Goal: Check status: Check status

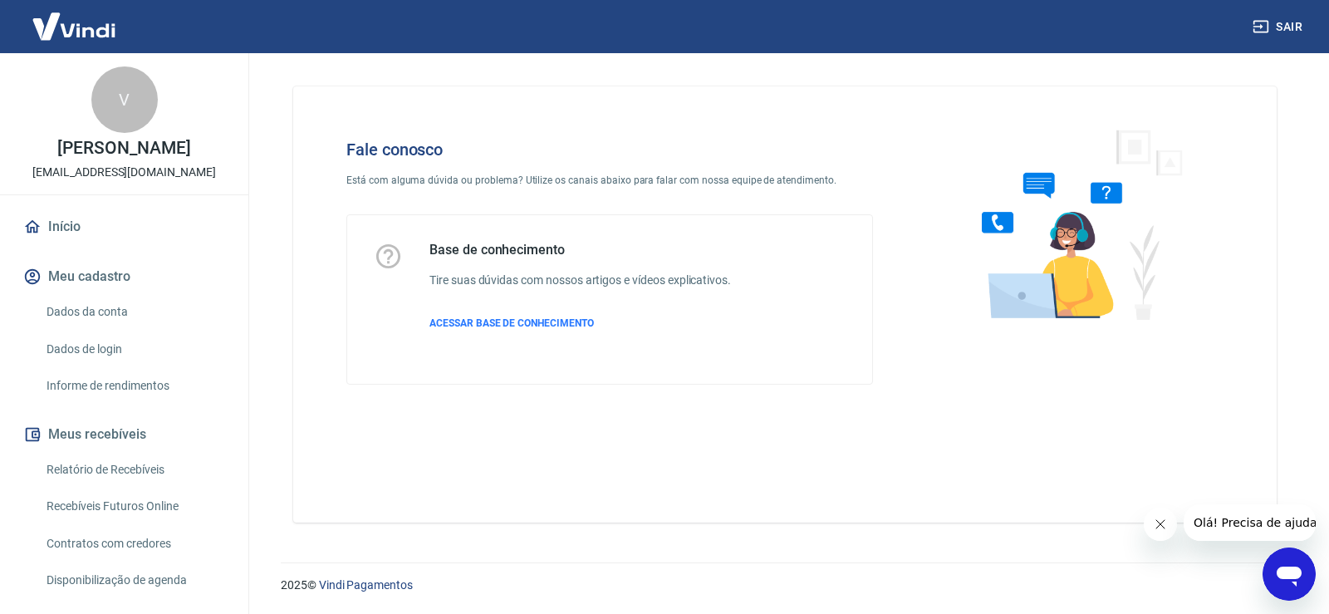
click at [473, 293] on div "Base de conhecimento Tire suas dúvidas com nossos artigos e vídeos explicativos…" at bounding box center [581, 299] width 302 height 115
click at [455, 270] on div "Base de conhecimento Tire suas dúvidas com nossos artigos e vídeos explicativos…" at bounding box center [581, 299] width 302 height 115
click at [414, 256] on div "Base de conhecimento Tire suas dúvidas com nossos artigos e vídeos explicativos…" at bounding box center [610, 299] width 472 height 115
click at [494, 300] on div "Base de conhecimento Tire suas dúvidas com nossos artigos e vídeos explicativos…" at bounding box center [581, 299] width 302 height 115
click at [504, 322] on span "ACESSAR BASE DE CONHECIMENTO" at bounding box center [512, 323] width 165 height 12
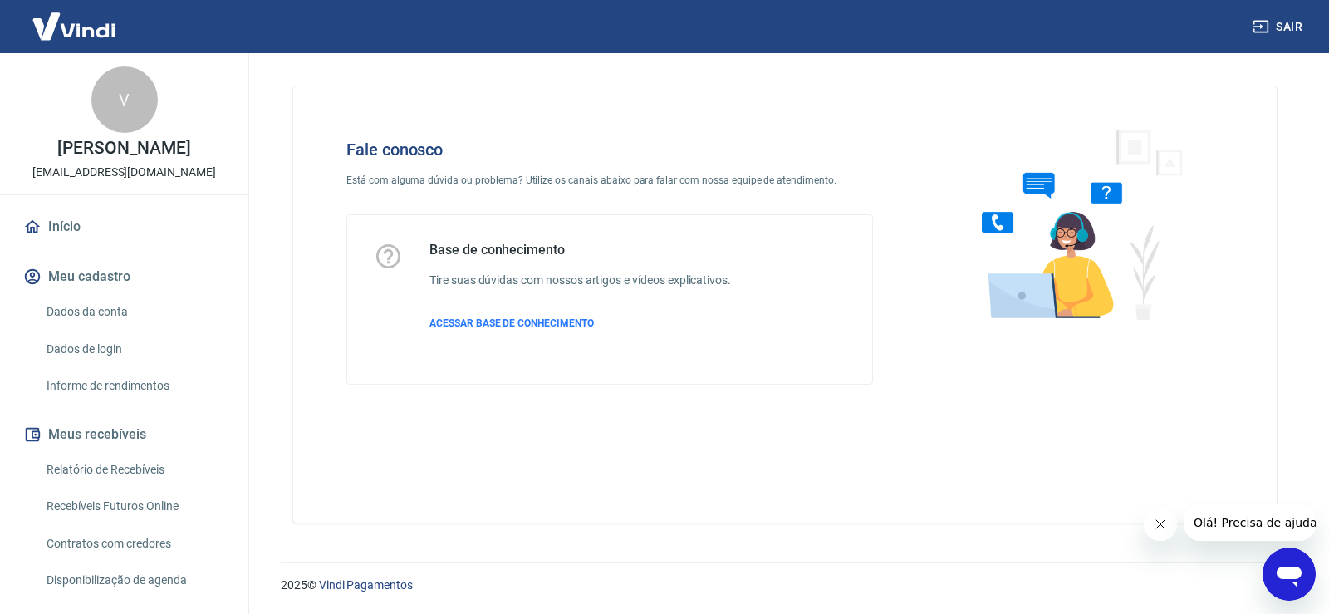
click at [100, 27] on img at bounding box center [74, 26] width 108 height 51
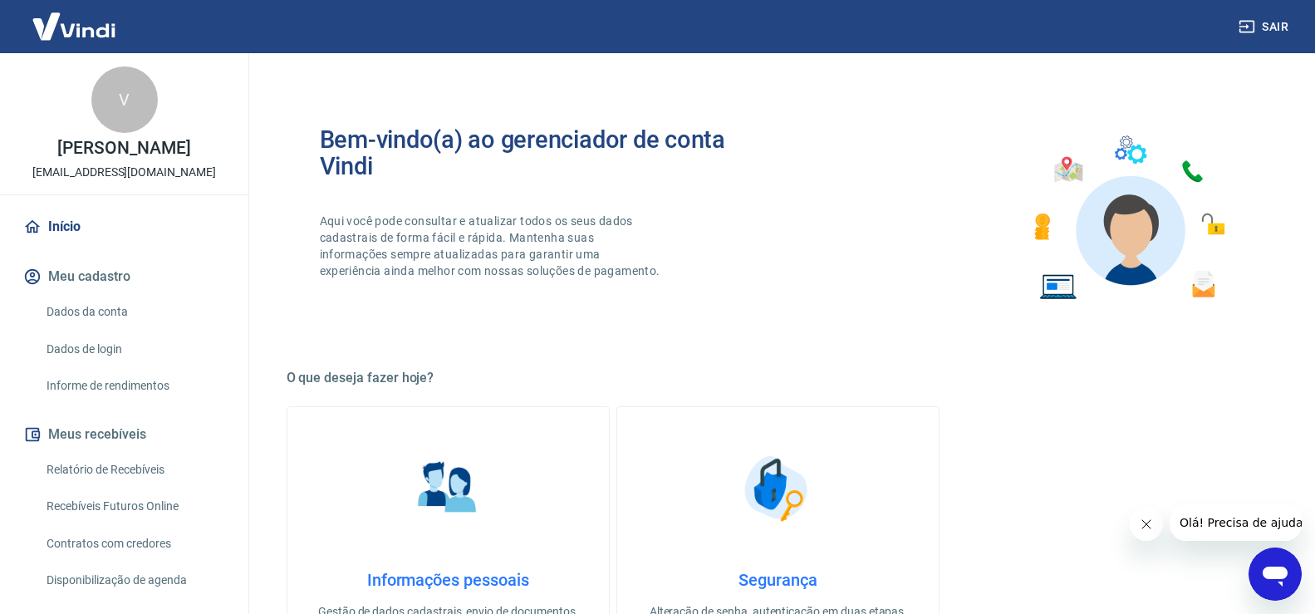
click at [101, 33] on img at bounding box center [74, 26] width 108 height 51
click at [101, 31] on img at bounding box center [74, 26] width 108 height 51
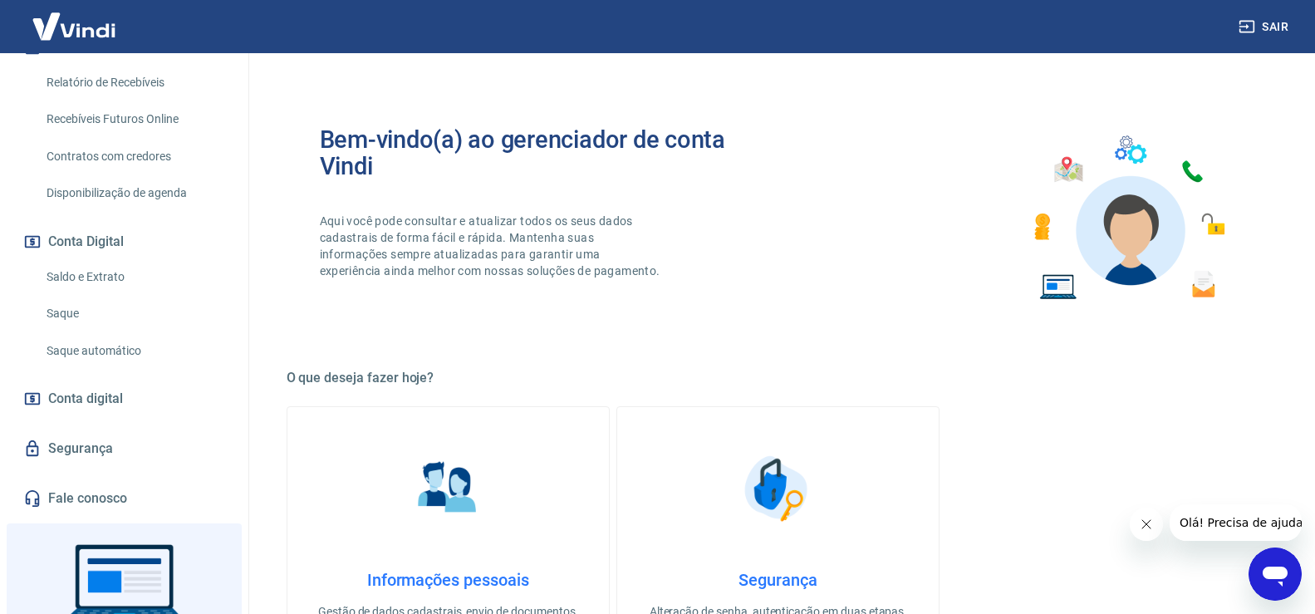
scroll to position [415, 0]
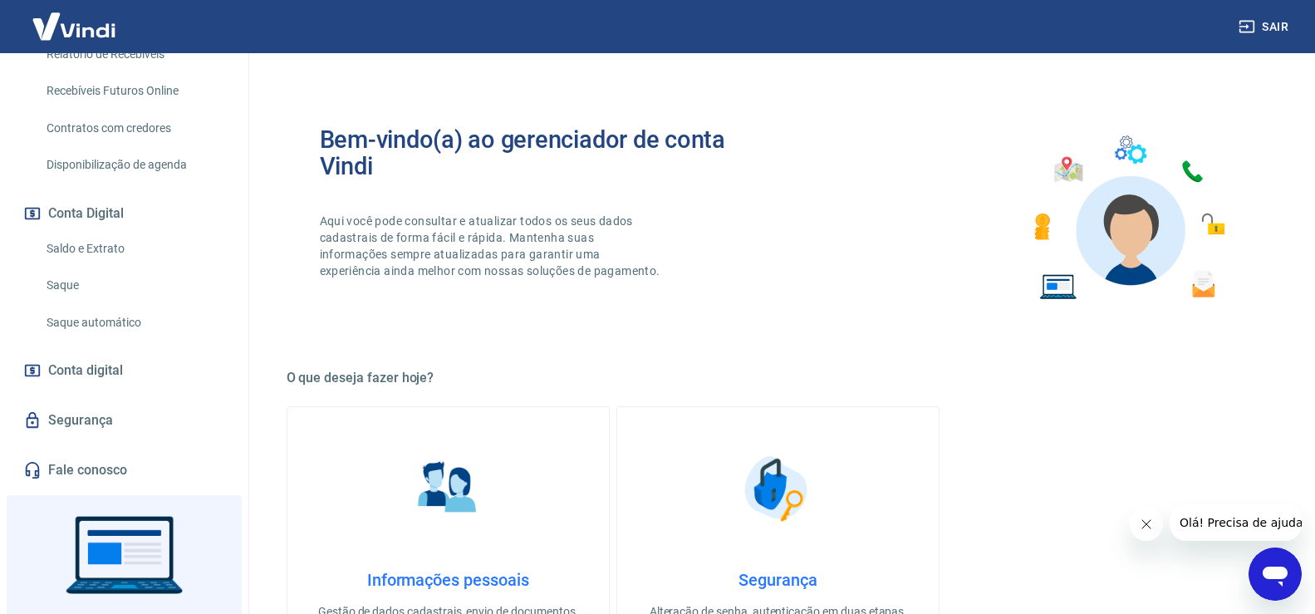
click at [86, 366] on span "Conta digital" at bounding box center [85, 370] width 75 height 23
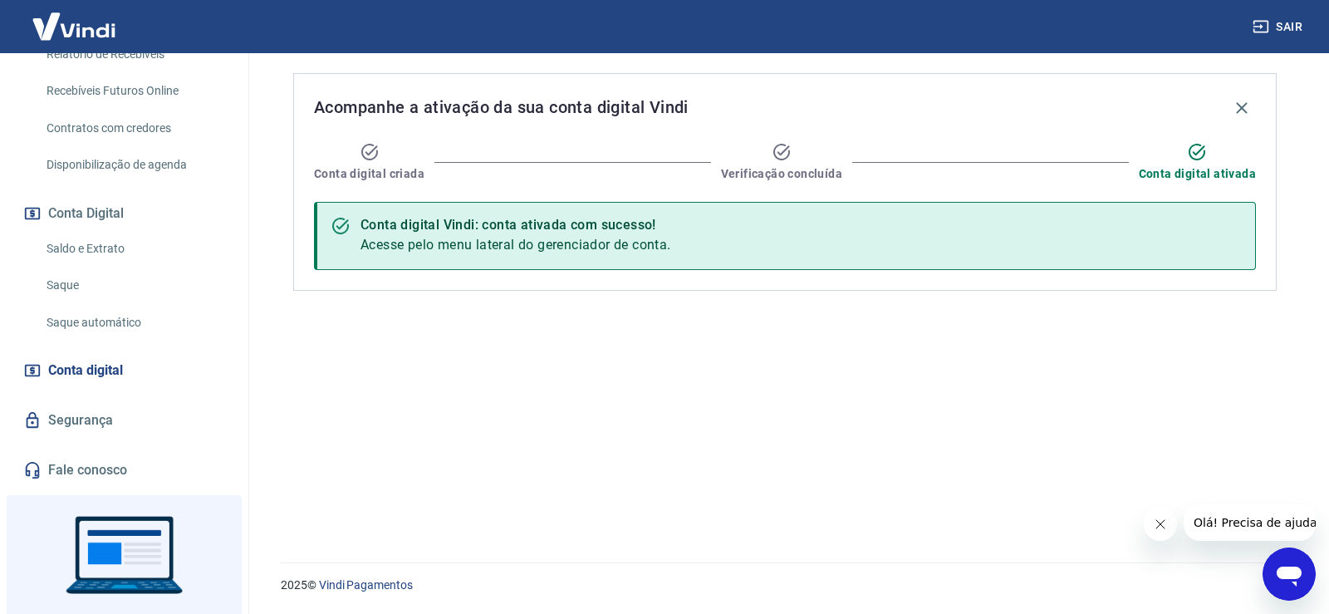
click at [100, 248] on link "Saldo e Extrato" at bounding box center [134, 249] width 189 height 34
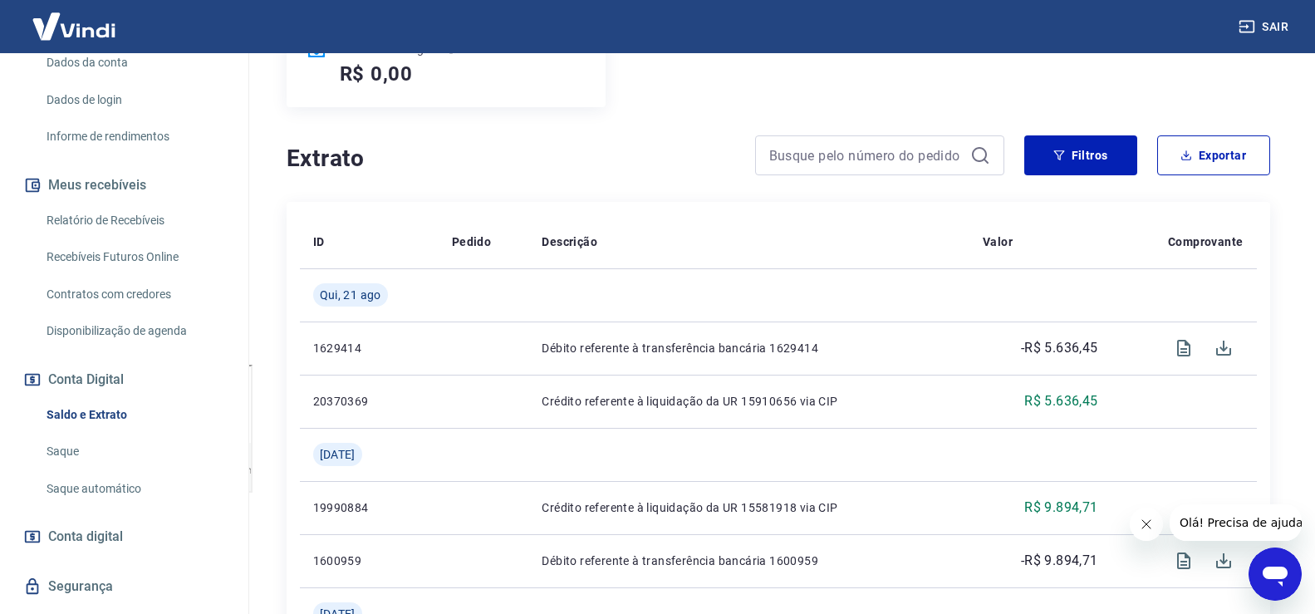
scroll to position [166, 0]
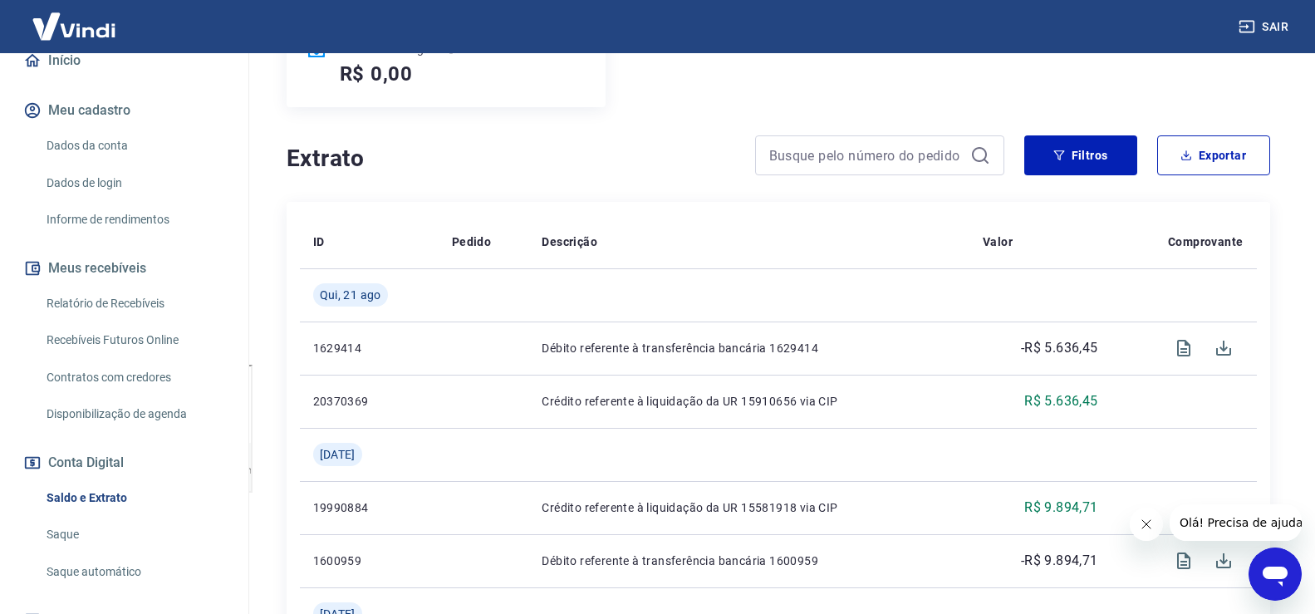
click at [105, 294] on link "Relatório de Recebíveis" at bounding box center [134, 304] width 189 height 34
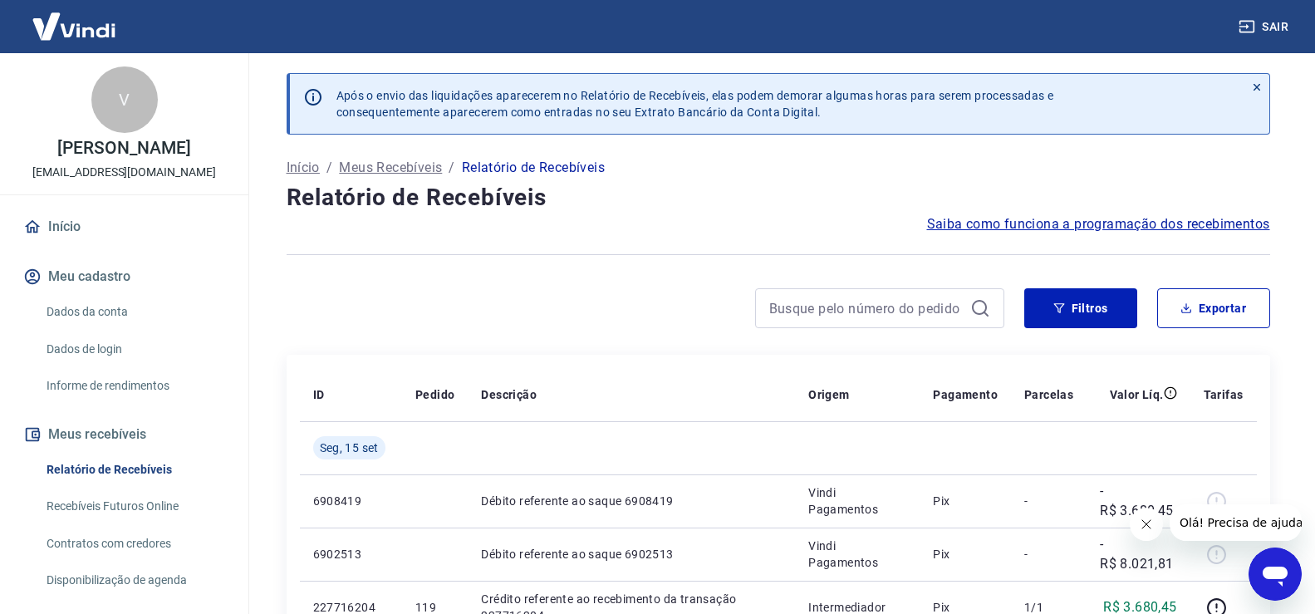
click at [82, 27] on img at bounding box center [74, 26] width 108 height 51
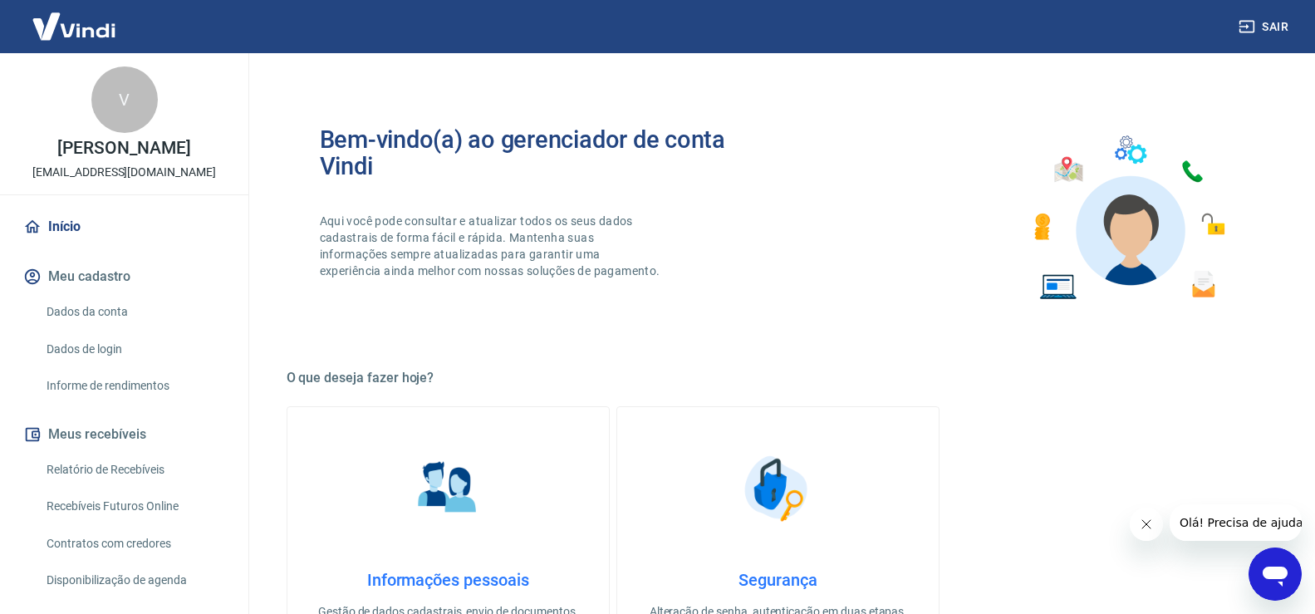
click at [80, 27] on img at bounding box center [74, 26] width 108 height 51
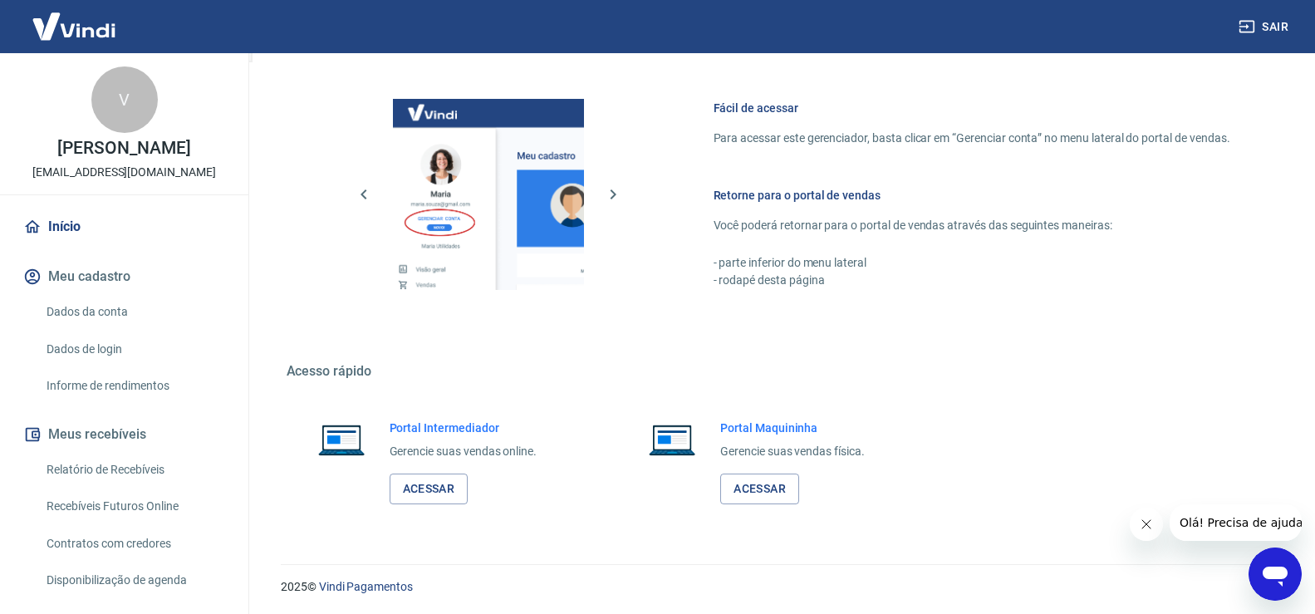
scroll to position [681, 0]
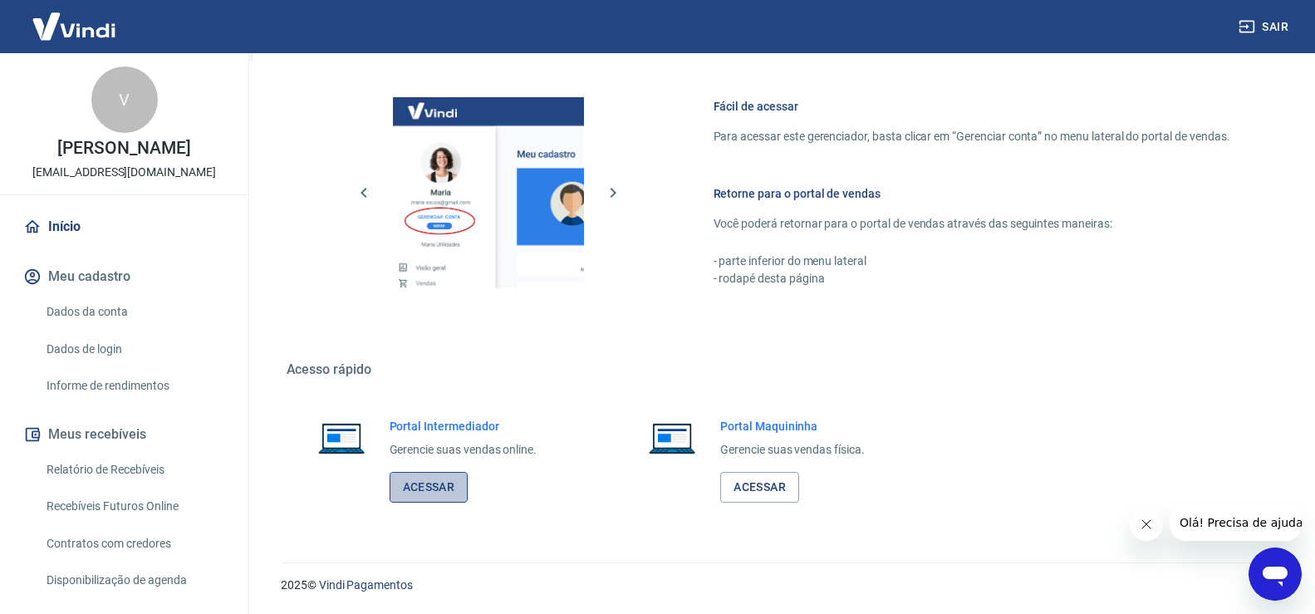
click at [416, 478] on link "Acessar" at bounding box center [429, 487] width 79 height 31
